Goal: Task Accomplishment & Management: Use online tool/utility

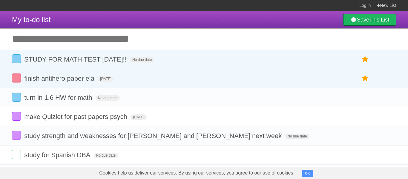
click at [15, 77] on label at bounding box center [16, 78] width 9 height 9
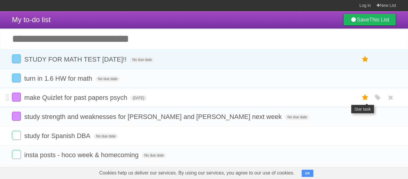
click at [363, 99] on icon at bounding box center [365, 98] width 8 height 10
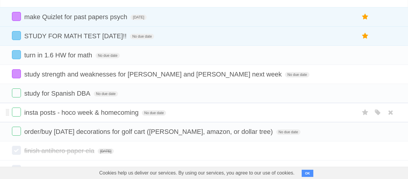
scroll to position [125, 0]
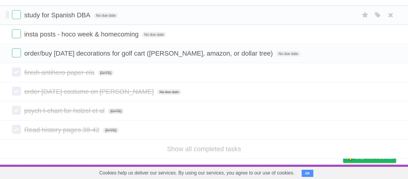
click at [388, 130] on icon at bounding box center [391, 130] width 8 height 10
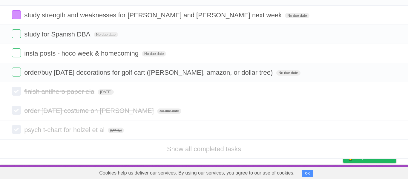
scroll to position [106, 0]
click at [395, 132] on link at bounding box center [390, 130] width 11 height 10
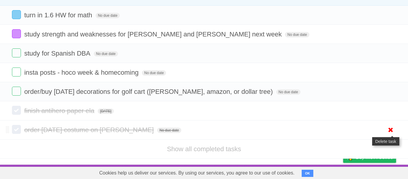
click at [392, 131] on icon at bounding box center [391, 130] width 8 height 10
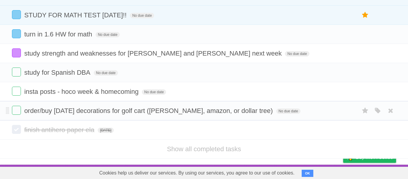
scroll to position [67, 0]
click at [387, 132] on icon at bounding box center [391, 130] width 8 height 10
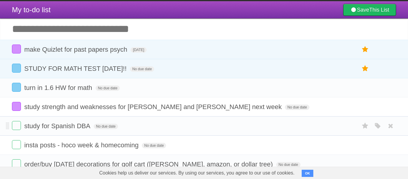
scroll to position [0, 0]
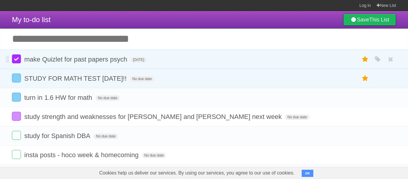
click at [18, 60] on label at bounding box center [16, 58] width 9 height 9
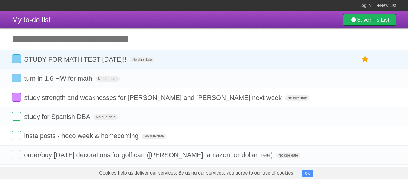
click at [135, 48] on input "Add another task" at bounding box center [204, 38] width 408 height 21
type input "**********"
click input "*********" at bounding box center [0, 0] width 0 height 0
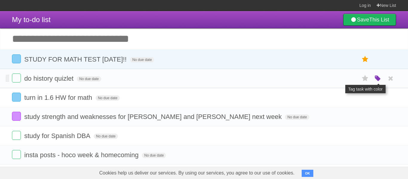
click at [376, 77] on icon "button" at bounding box center [378, 79] width 8 height 8
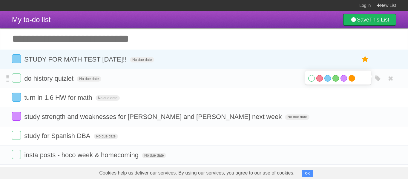
click at [352, 77] on label "Orange" at bounding box center [352, 78] width 7 height 7
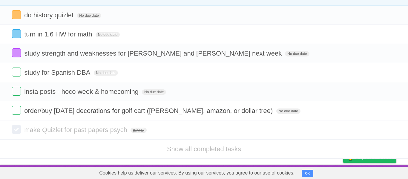
scroll to position [67, 0]
click at [394, 132] on icon at bounding box center [391, 130] width 8 height 10
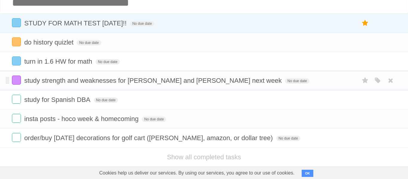
scroll to position [0, 0]
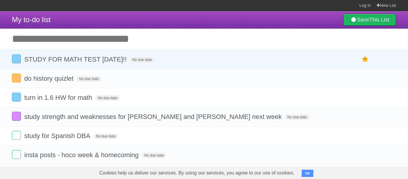
click at [282, 40] on input "Add another task" at bounding box center [204, 38] width 408 height 21
